Goal: Obtain resource: Obtain resource

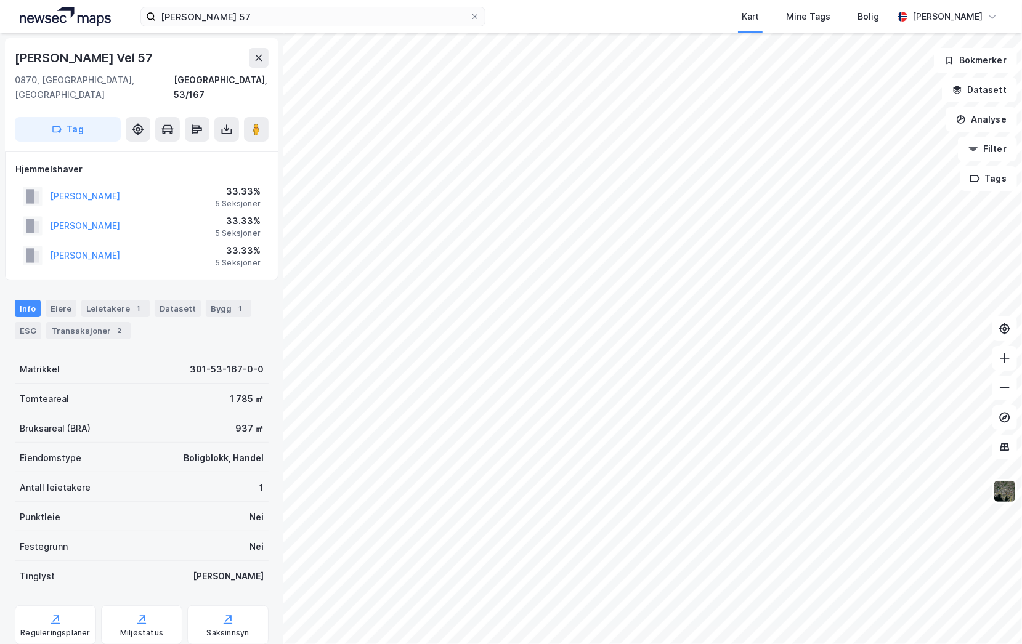
drag, startPoint x: 88, startPoint y: 619, endPoint x: 51, endPoint y: 612, distance: 38.2
click at [51, 628] on div "Reguleringsplaner" at bounding box center [55, 633] width 70 height 10
click at [57, 300] on div "Eiere" at bounding box center [61, 308] width 31 height 17
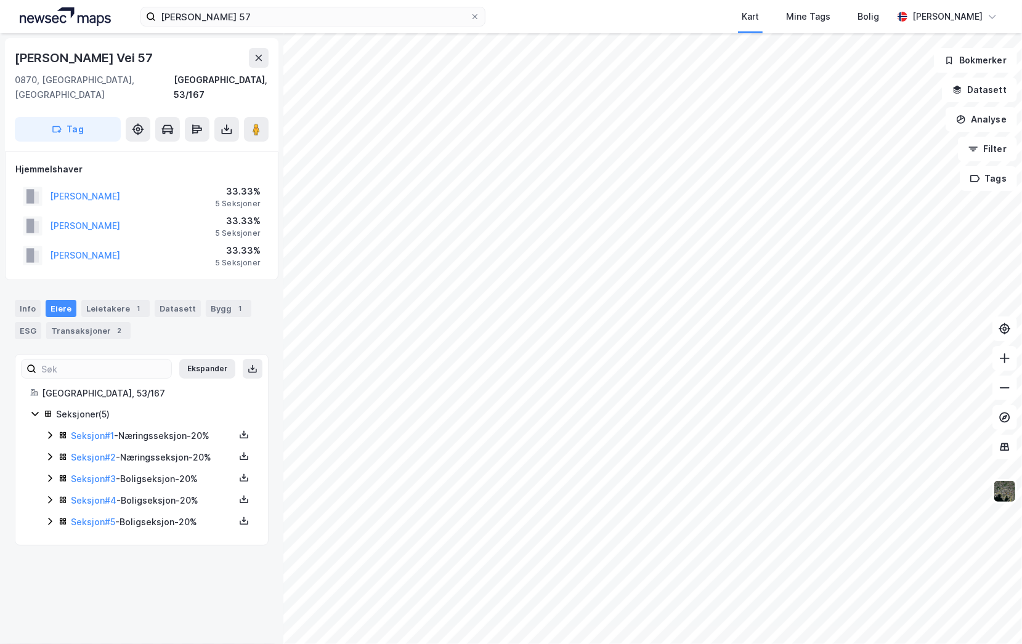
click at [36, 419] on div "Seksjoner ( 5 ) Seksjon # 1 - Næringsseksjon - 20% Seksjon # 2 - Næringsseksjon…" at bounding box center [141, 468] width 223 height 123
click at [239, 430] on icon at bounding box center [244, 435] width 10 height 10
drag, startPoint x: 252, startPoint y: 388, endPoint x: 110, endPoint y: 432, distance: 149.1
click at [252, 388] on div "[GEOGRAPHIC_DATA], 53/167 Seksjoner ( 5 ) Seksjon # 1 - Næringsseksjon - 20% Se…" at bounding box center [141, 458] width 253 height 144
click at [55, 429] on div "Seksjon # 1 - Næringsseksjon - 20%" at bounding box center [149, 436] width 208 height 15
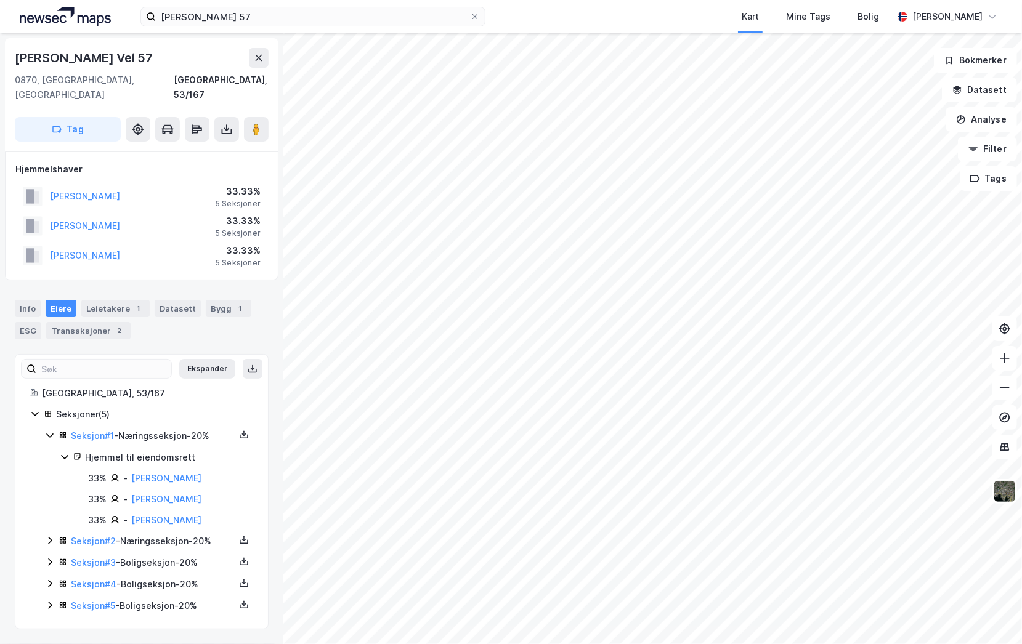
click at [239, 430] on icon at bounding box center [244, 435] width 10 height 10
click at [171, 391] on div "Grunnbok" at bounding box center [169, 398] width 41 height 15
click at [239, 430] on icon at bounding box center [244, 435] width 10 height 10
click at [187, 420] on div "Matrikkelrapport" at bounding box center [184, 427] width 71 height 15
click at [242, 434] on icon at bounding box center [244, 435] width 4 height 2
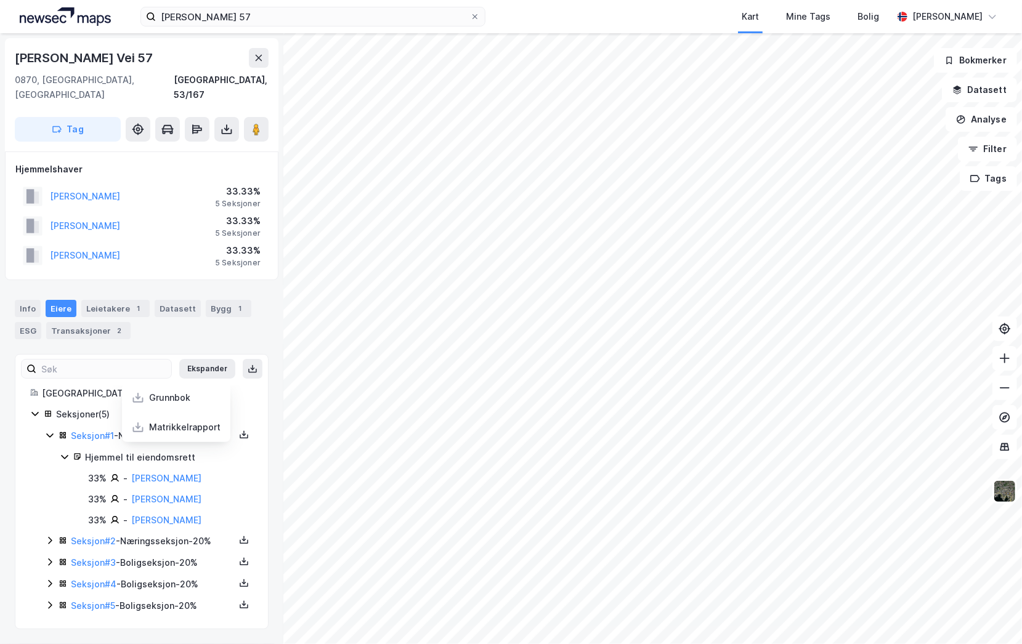
click at [185, 420] on div "Matrikkelrapport" at bounding box center [184, 427] width 71 height 15
click at [48, 431] on icon at bounding box center [50, 436] width 10 height 10
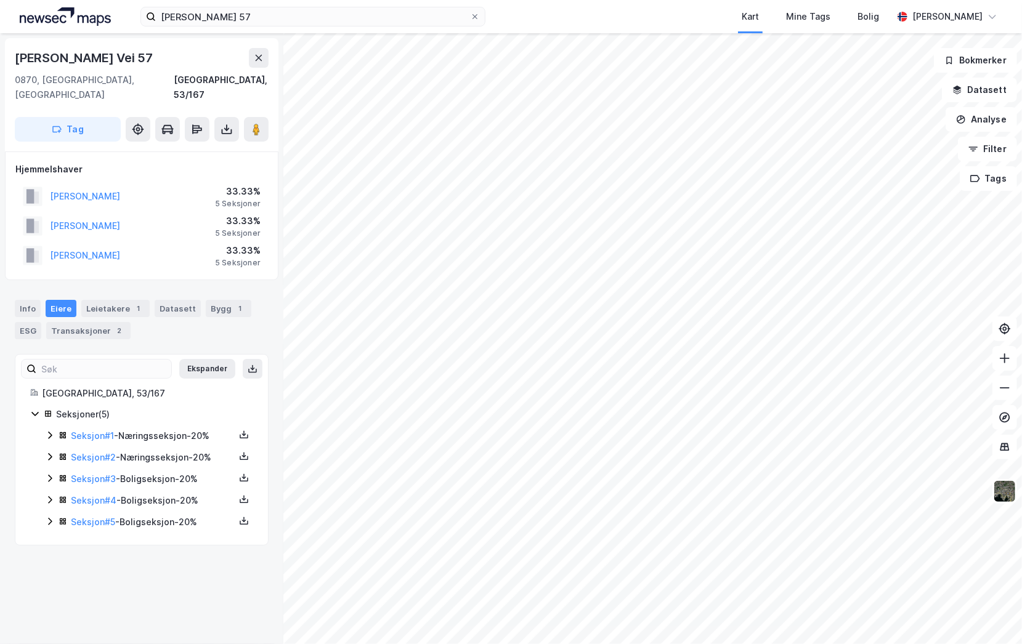
click at [239, 449] on button at bounding box center [244, 456] width 15 height 15
click at [179, 418] on div "Grunnbok" at bounding box center [176, 420] width 108 height 30
drag, startPoint x: 238, startPoint y: 444, endPoint x: 229, endPoint y: 442, distance: 9.4
click at [240, 457] on icon at bounding box center [244, 459] width 9 height 4
click at [205, 442] on div "Matrikkelrapport" at bounding box center [184, 449] width 71 height 15
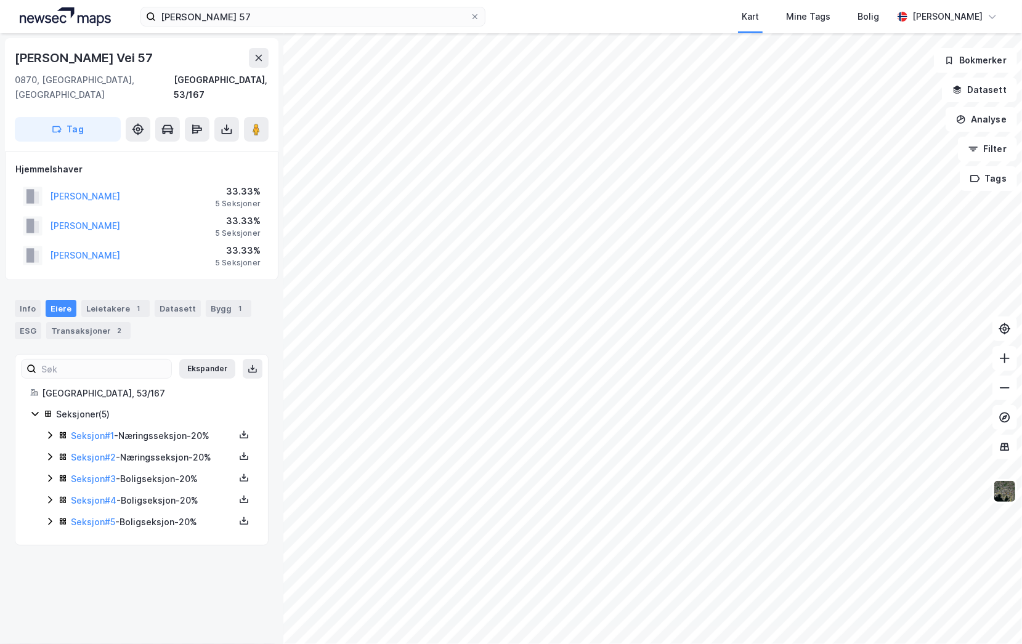
click at [124, 472] on div "Seksjon # 3 - Boligseksjon - 20%" at bounding box center [153, 479] width 164 height 15
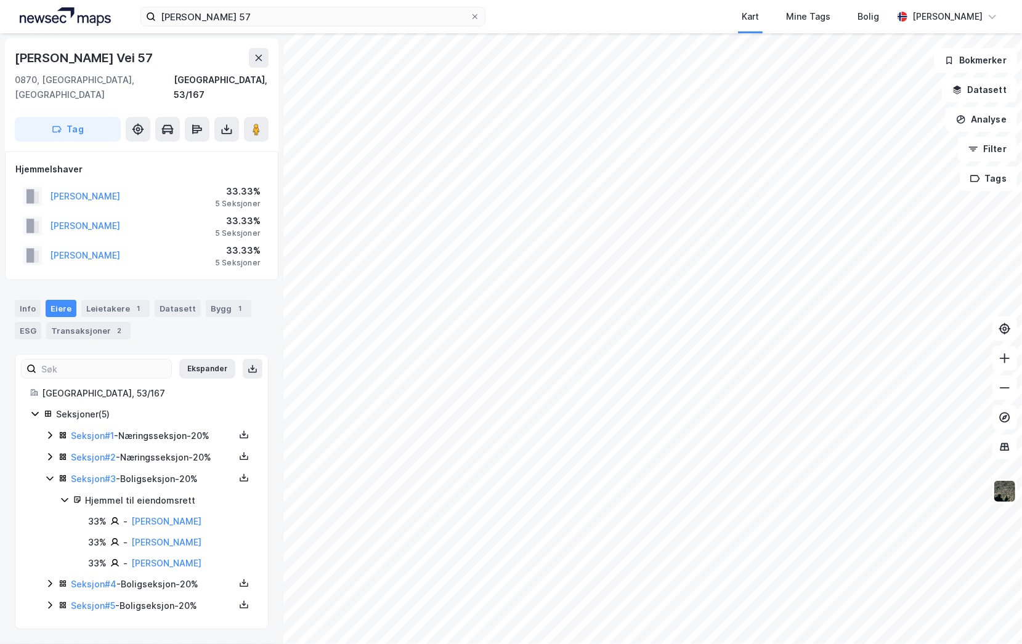
click at [239, 473] on icon at bounding box center [244, 478] width 10 height 10
click at [179, 434] on div "Grunnbok" at bounding box center [169, 441] width 41 height 15
click at [239, 473] on icon at bounding box center [244, 478] width 10 height 10
click at [173, 463] on div "Matrikkelrapport" at bounding box center [184, 470] width 71 height 15
click at [86, 474] on link "Seksjon # 3" at bounding box center [93, 479] width 45 height 10
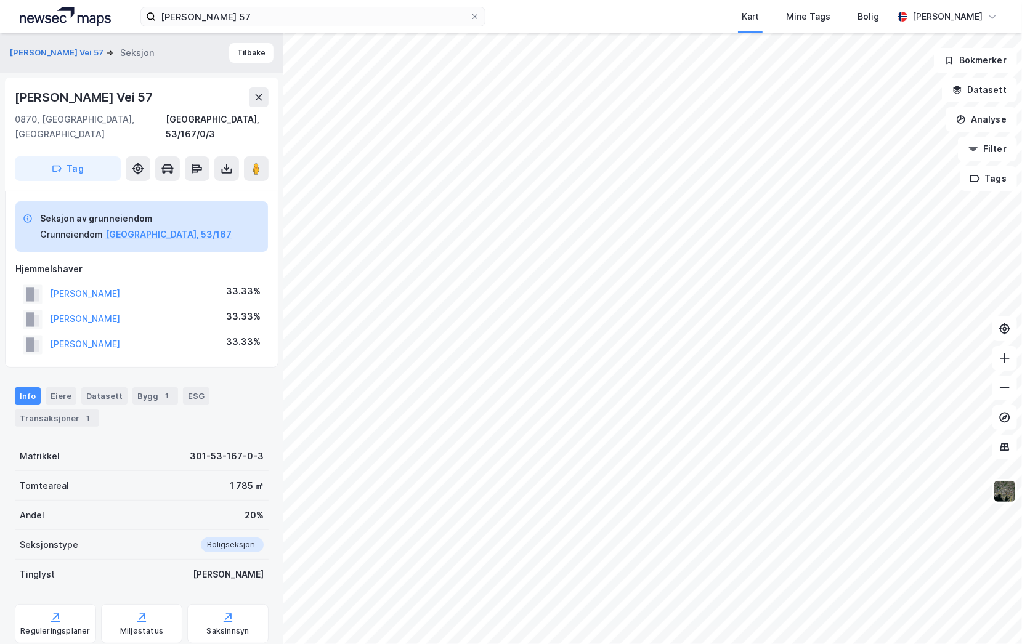
scroll to position [1, 0]
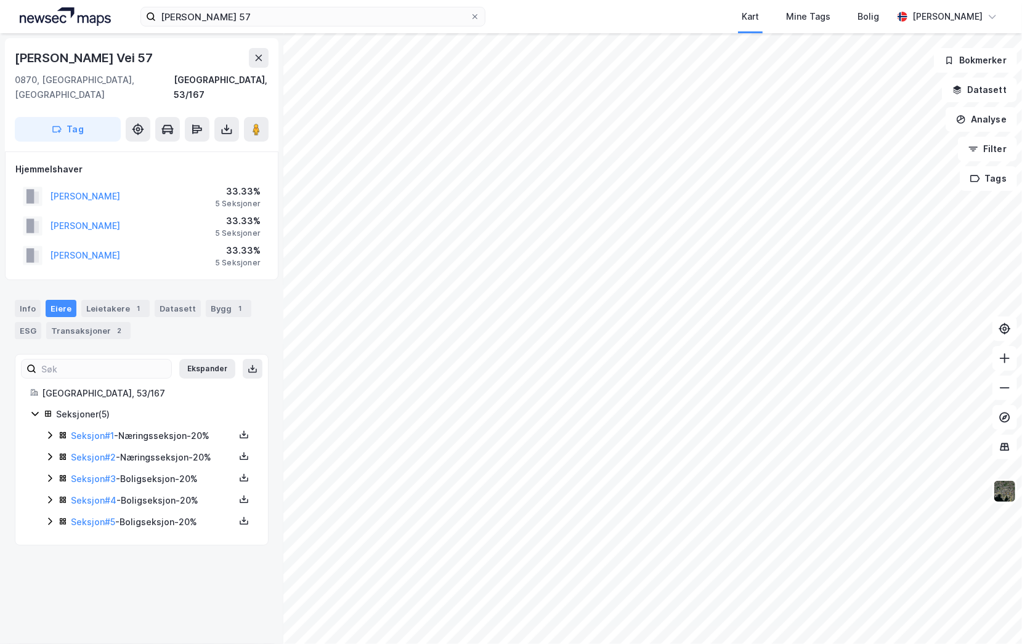
click at [239, 495] on icon at bounding box center [244, 500] width 10 height 10
click at [168, 455] on div "Grunnbok" at bounding box center [169, 462] width 41 height 15
click at [239, 495] on icon at bounding box center [244, 500] width 10 height 10
click at [195, 485] on div "Matrikkelrapport" at bounding box center [184, 492] width 71 height 15
click at [239, 516] on icon at bounding box center [244, 521] width 10 height 10
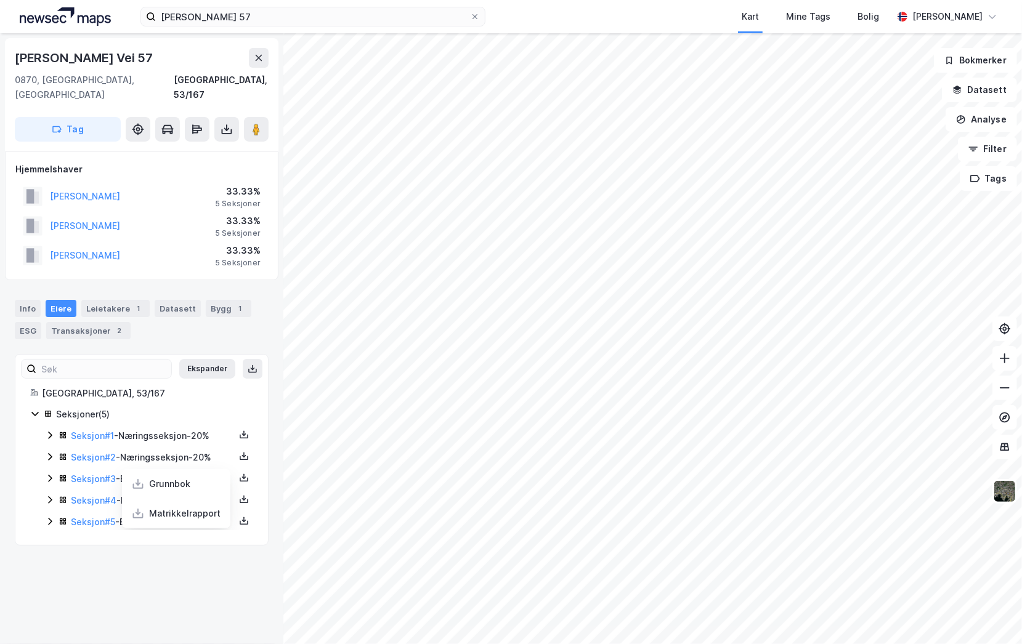
click at [191, 474] on div "Grunnbok" at bounding box center [176, 484] width 108 height 30
click at [239, 516] on icon at bounding box center [244, 521] width 10 height 10
click at [164, 506] on div "Matrikkelrapport" at bounding box center [184, 513] width 71 height 15
